Goal: Task Accomplishment & Management: Manage account settings

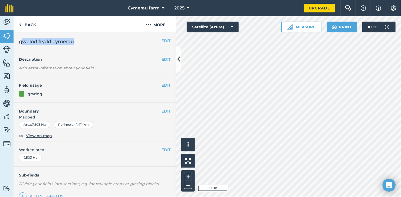
drag, startPoint x: 21, startPoint y: 40, endPoint x: 76, endPoint y: 44, distance: 55.0
click at [76, 44] on h2 "gwelod frydd cymerau" at bounding box center [90, 42] width 142 height 8
click at [34, 40] on span "gwelod frydd cymerau" at bounding box center [46, 42] width 55 height 8
click at [18, 40] on div "EDIT gwelod frydd cymerau" at bounding box center [95, 41] width 162 height 19
drag, startPoint x: 19, startPoint y: 41, endPoint x: 76, endPoint y: 45, distance: 57.2
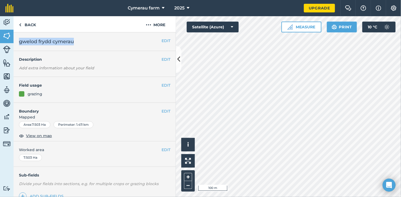
click at [76, 45] on div "EDIT gwelod frydd cymerau" at bounding box center [95, 41] width 162 height 19
copy span "gwelod frydd cymerau"
click at [308, 27] on div "Click to start drawing i © 2025 TomTom, Microsoft 500 m + – Satellite (Azure) M…" at bounding box center [288, 106] width 225 height 181
